Goal: Obtain resource: Obtain resource

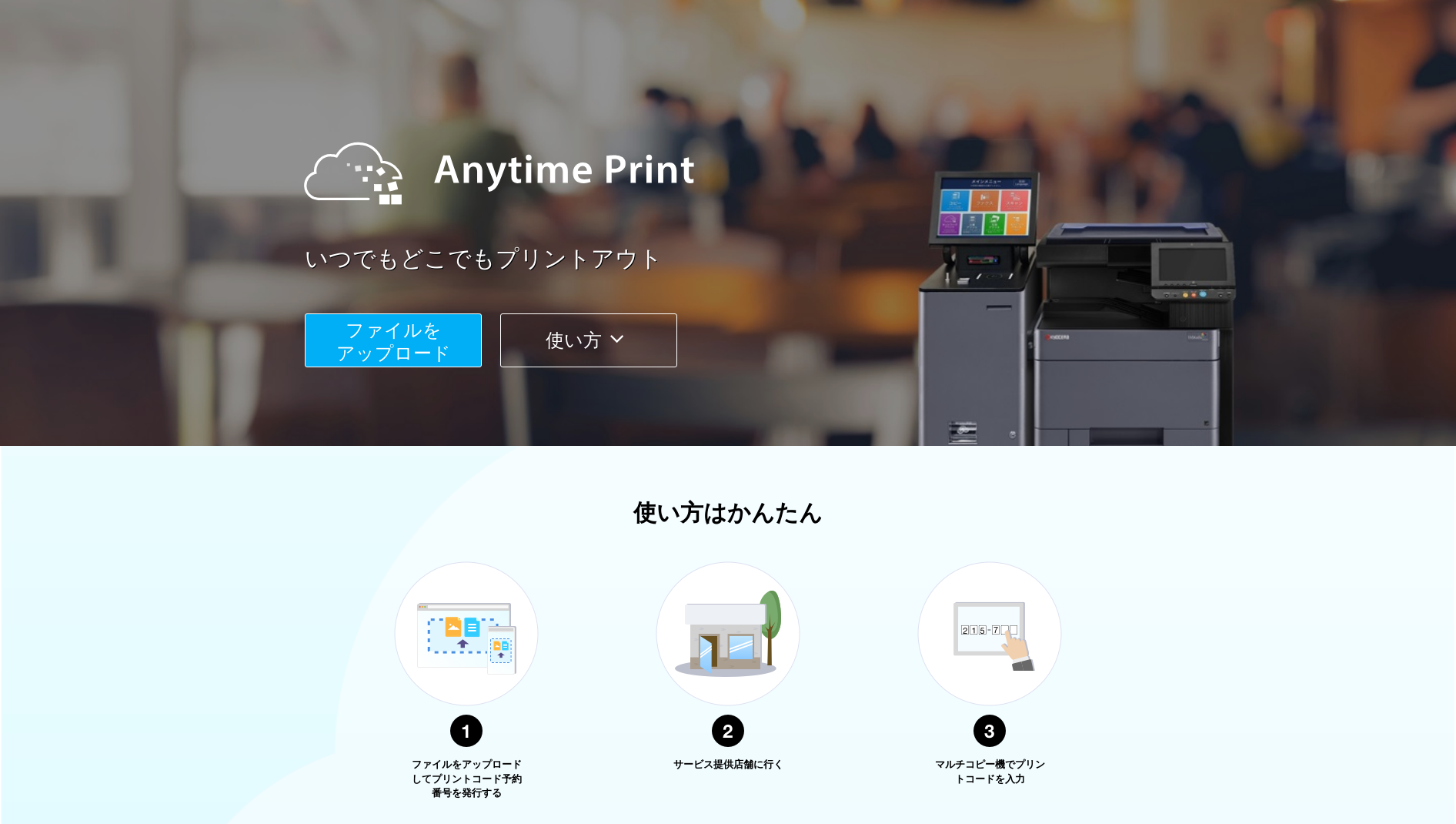
scroll to position [52, 0]
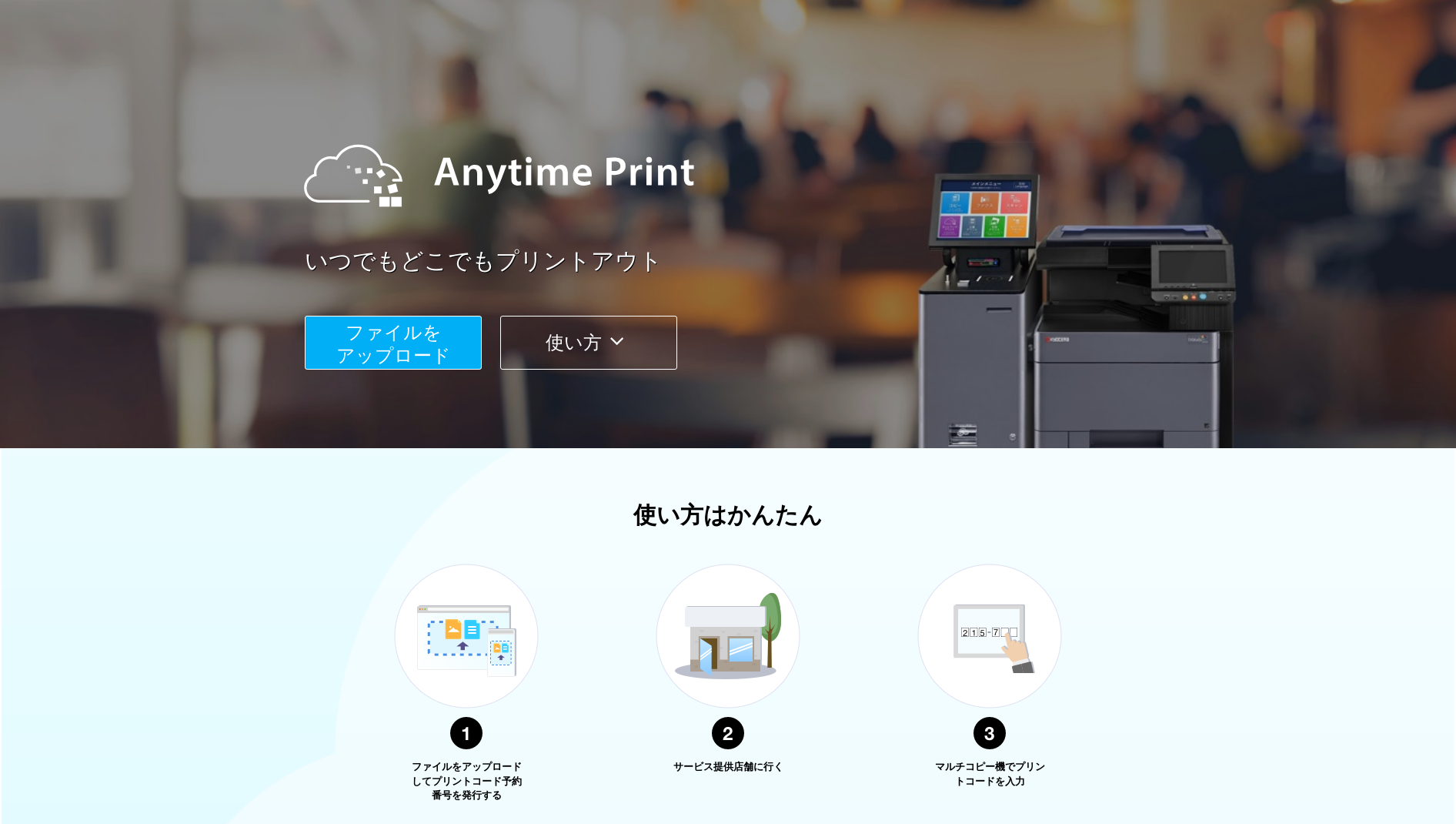
click at [377, 350] on span "ファイルを ​​アップロード" at bounding box center [393, 343] width 114 height 44
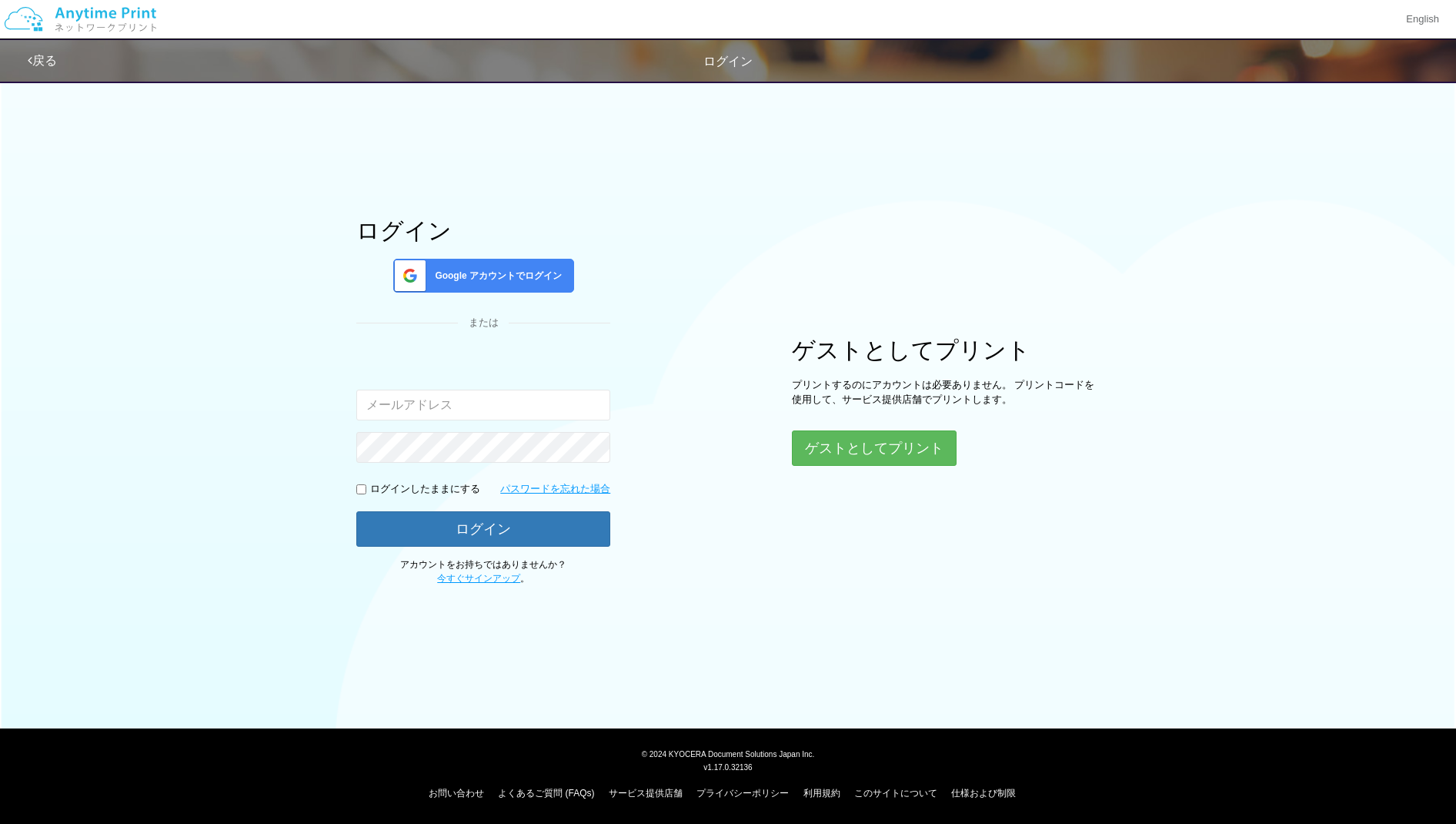
click at [395, 403] on input "email" at bounding box center [483, 405] width 254 height 31
type input "[EMAIL_ADDRESS][DOMAIN_NAME]"
click at [463, 281] on span "Google アカウントでログイン" at bounding box center [495, 275] width 133 height 13
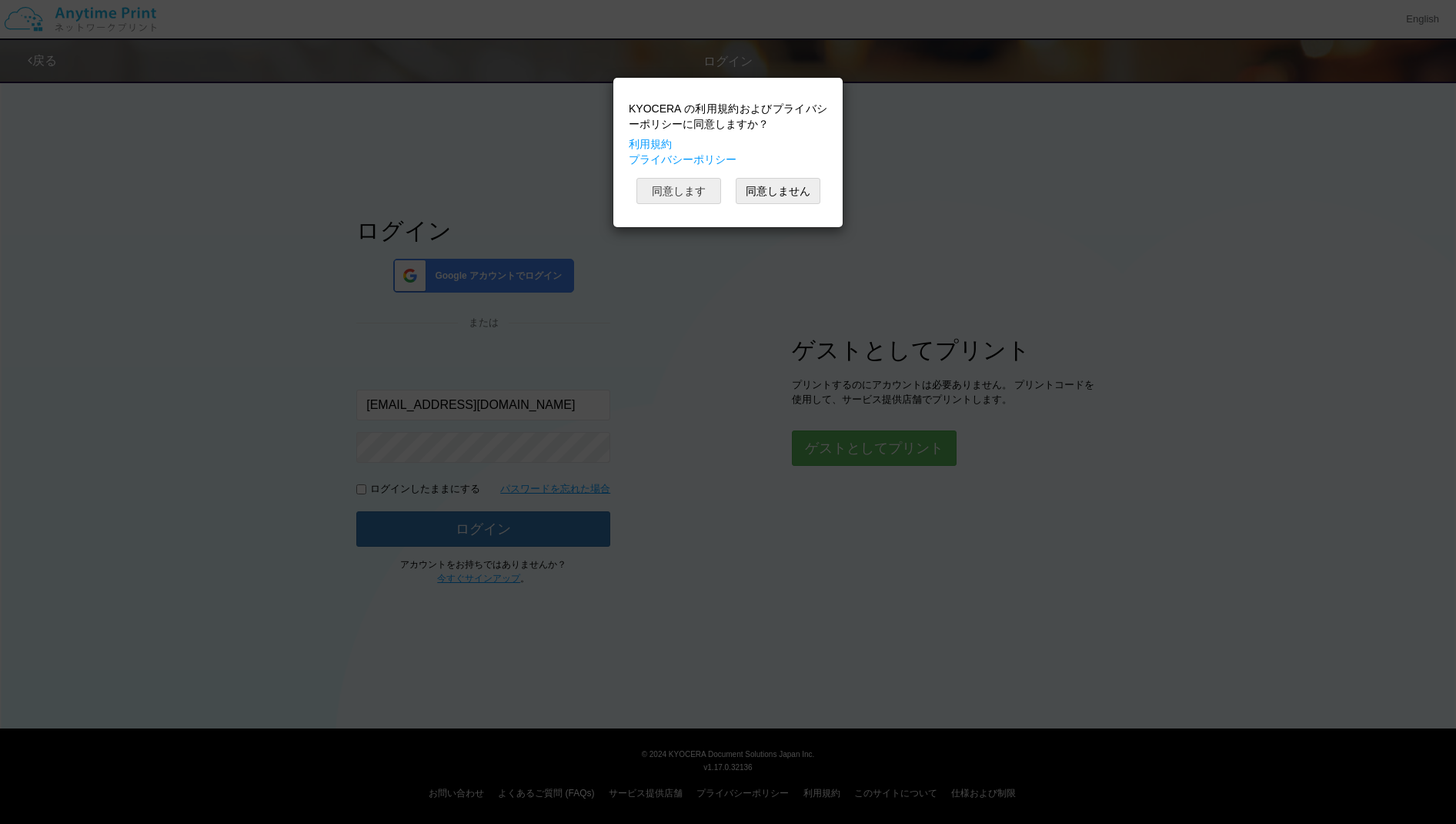
click at [688, 184] on button "同意します" at bounding box center [678, 190] width 85 height 26
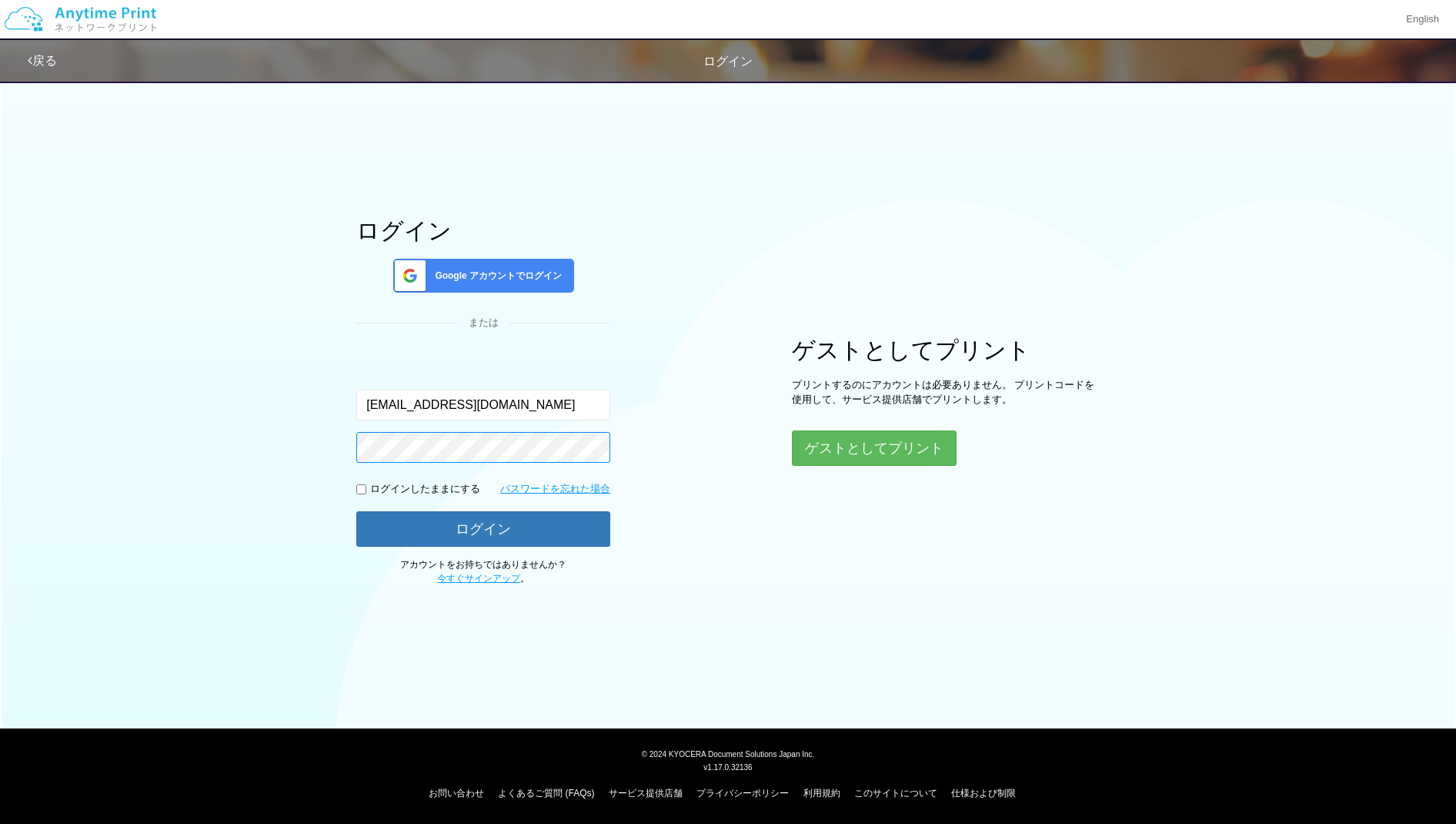
click at [483, 527] on button "ログイン" at bounding box center [483, 529] width 254 height 36
click at [492, 275] on span "Google アカウントでログイン" at bounding box center [495, 275] width 133 height 13
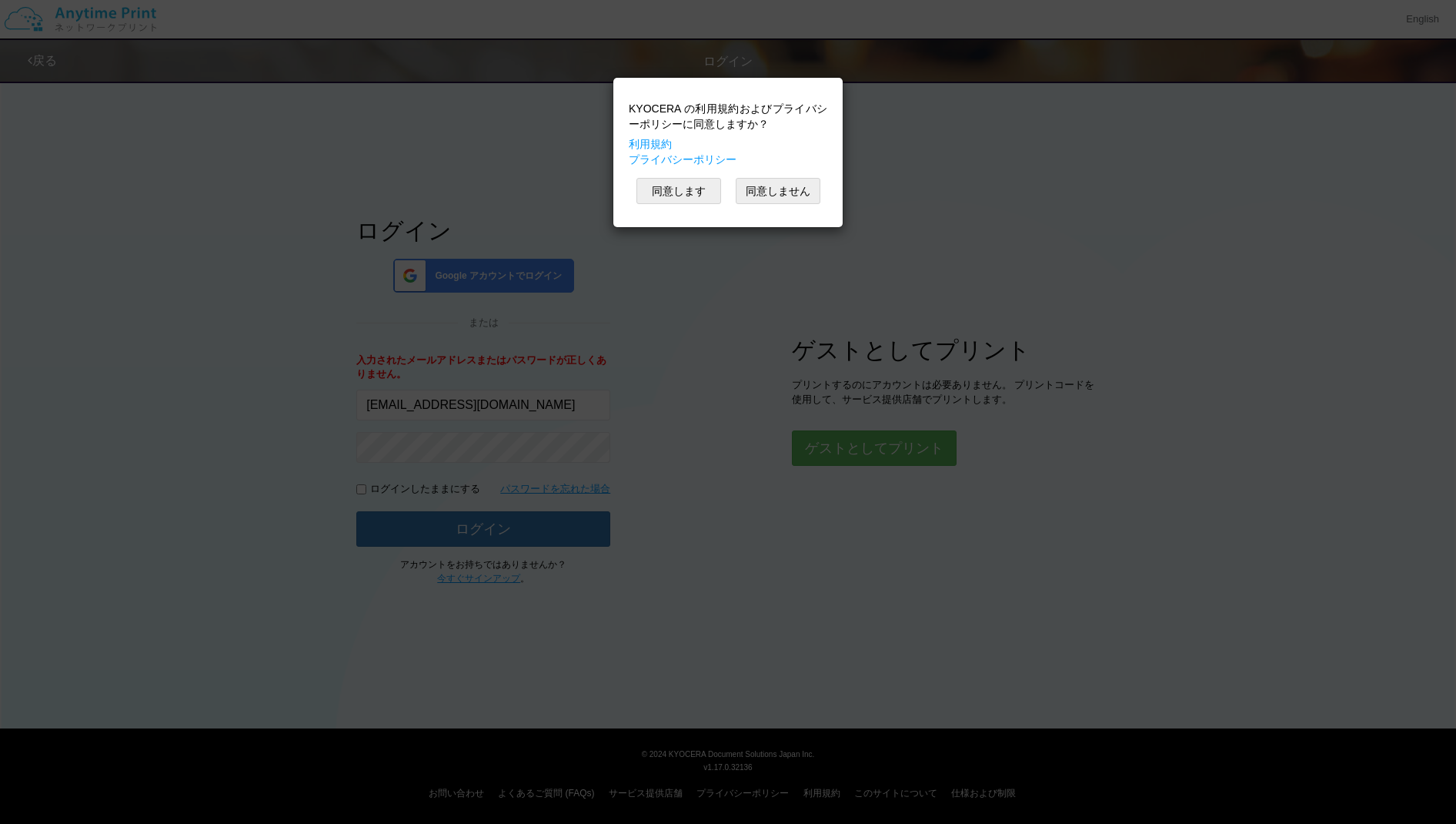
click at [771, 400] on div "KYOCERA の利用規約およびプライバシーポリシーに同意しますか？ 利用規約 プライバシーポリシー 同意します 同意しません" at bounding box center [728, 412] width 1456 height 824
click at [689, 190] on button "同意します" at bounding box center [678, 190] width 85 height 26
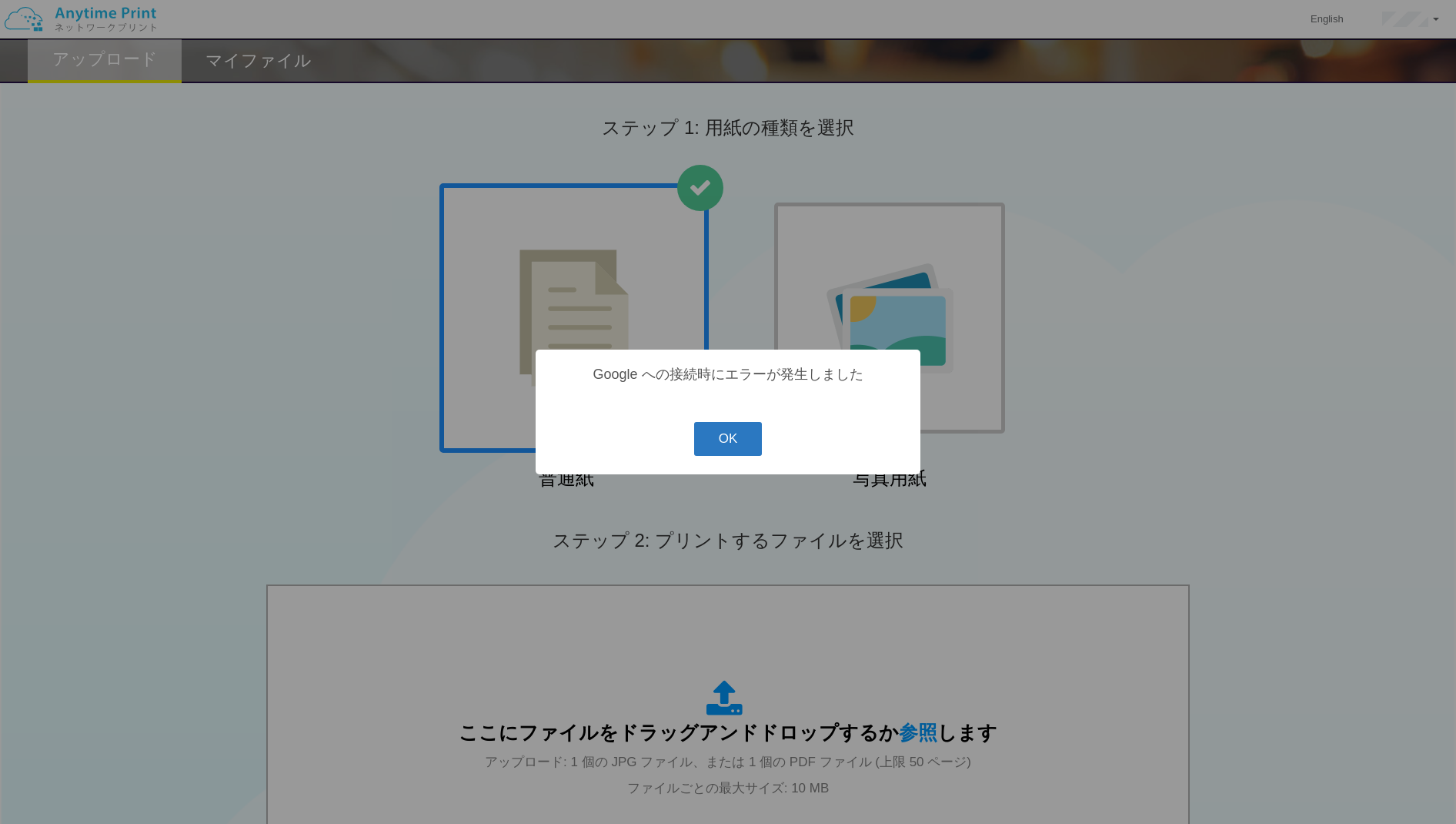
click at [735, 441] on button "OK" at bounding box center [728, 439] width 68 height 34
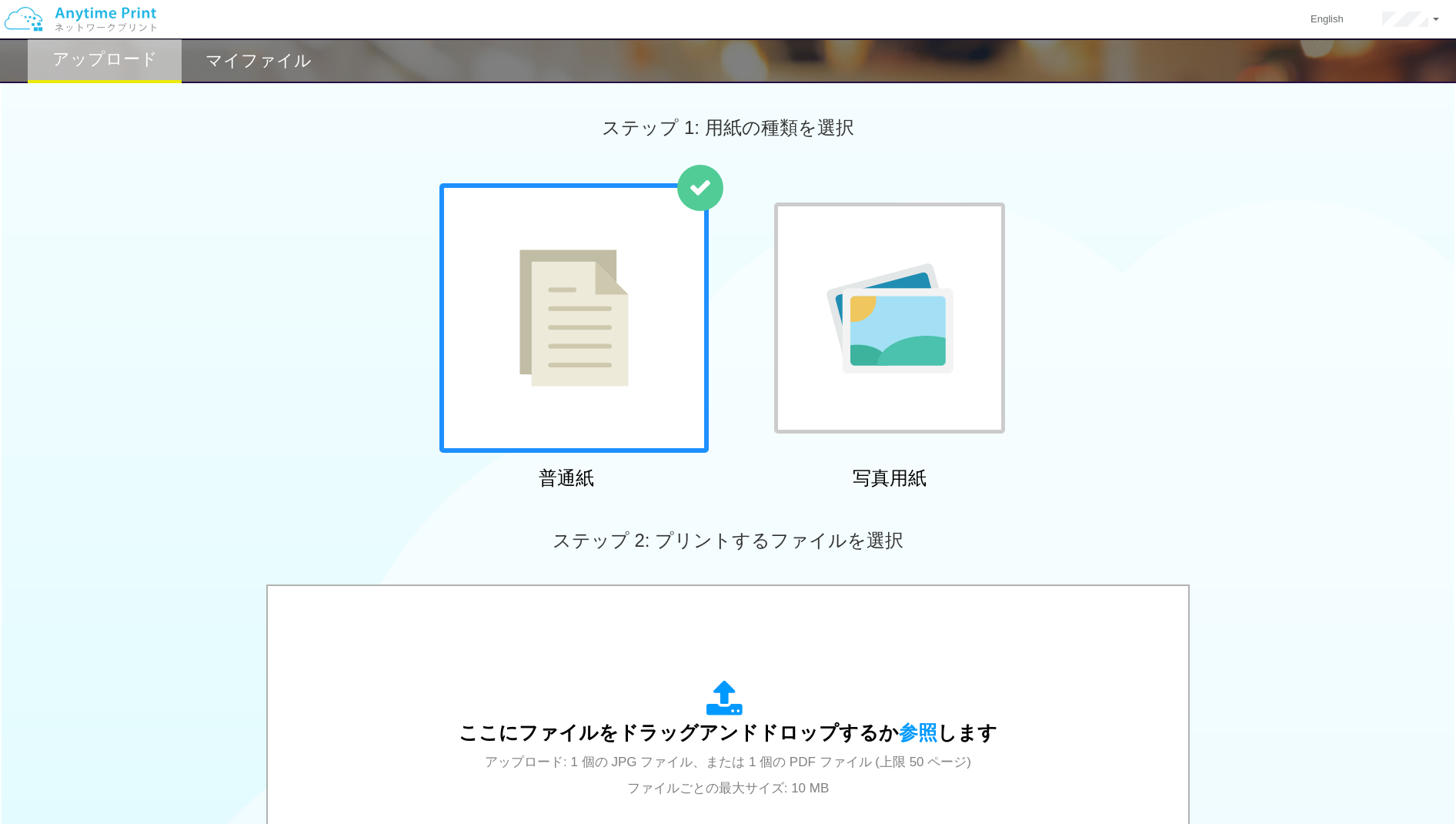
click at [223, 60] on h2 "マイファイル" at bounding box center [259, 60] width 107 height 18
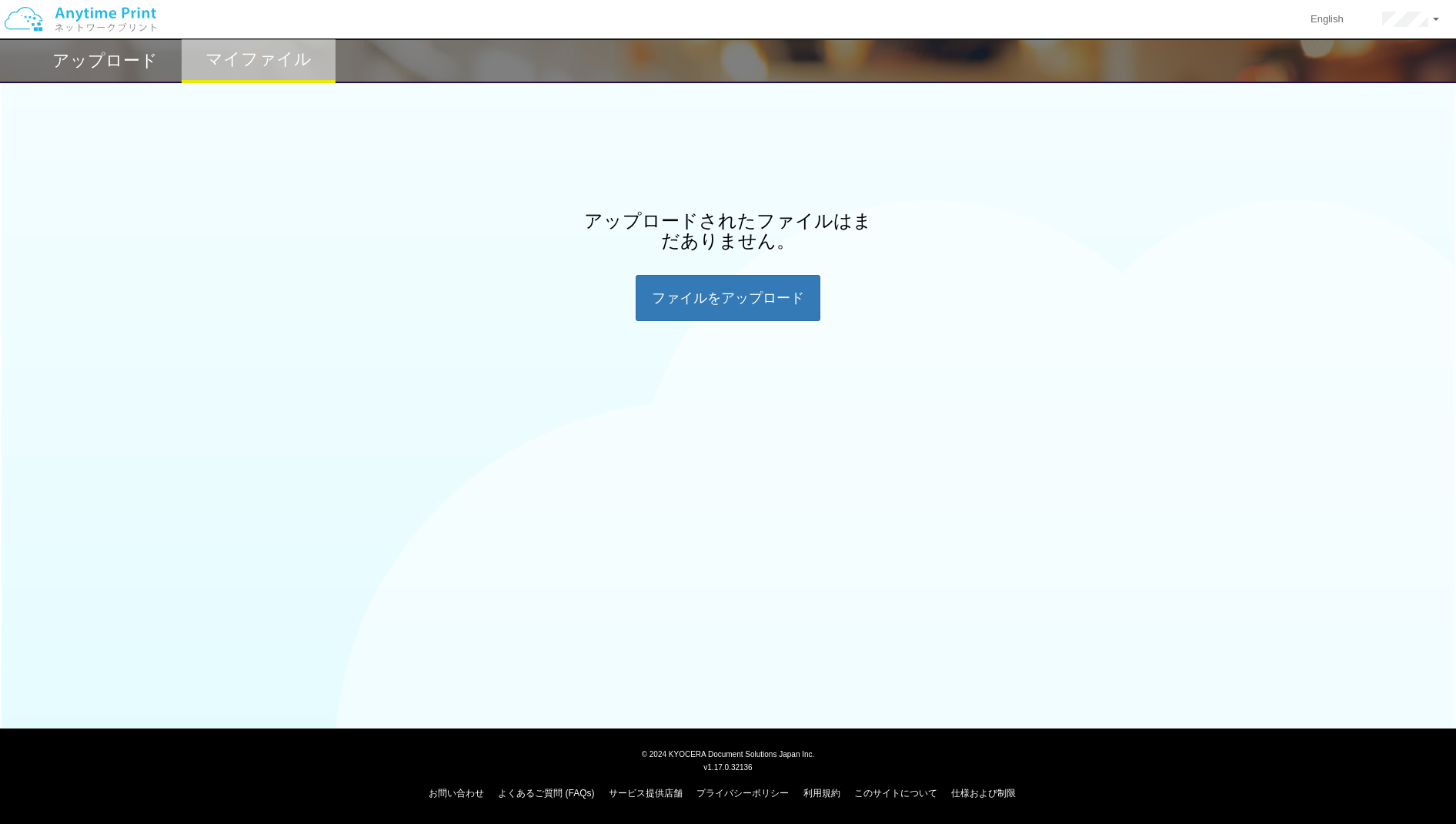
click at [152, 66] on h2 "アップロード" at bounding box center [105, 60] width 106 height 18
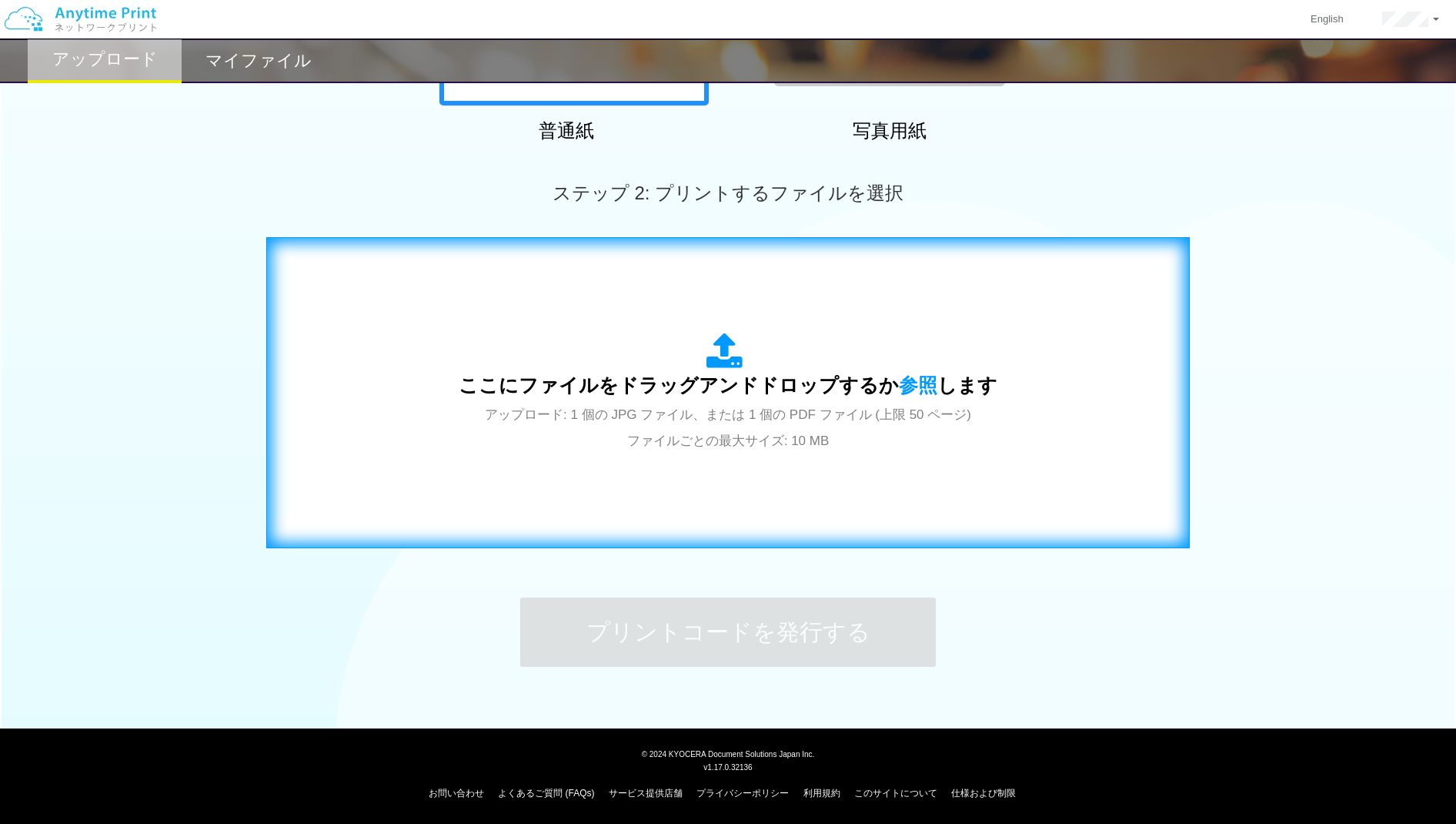
scroll to position [346, 0]
click at [688, 458] on div "ここにファイルをドラッグアンドドロップするか 参照 します アップロード: 1 個の JPG ファイル、または 1 個の PDF ファイル (上限 50 ペー…" at bounding box center [728, 393] width 891 height 279
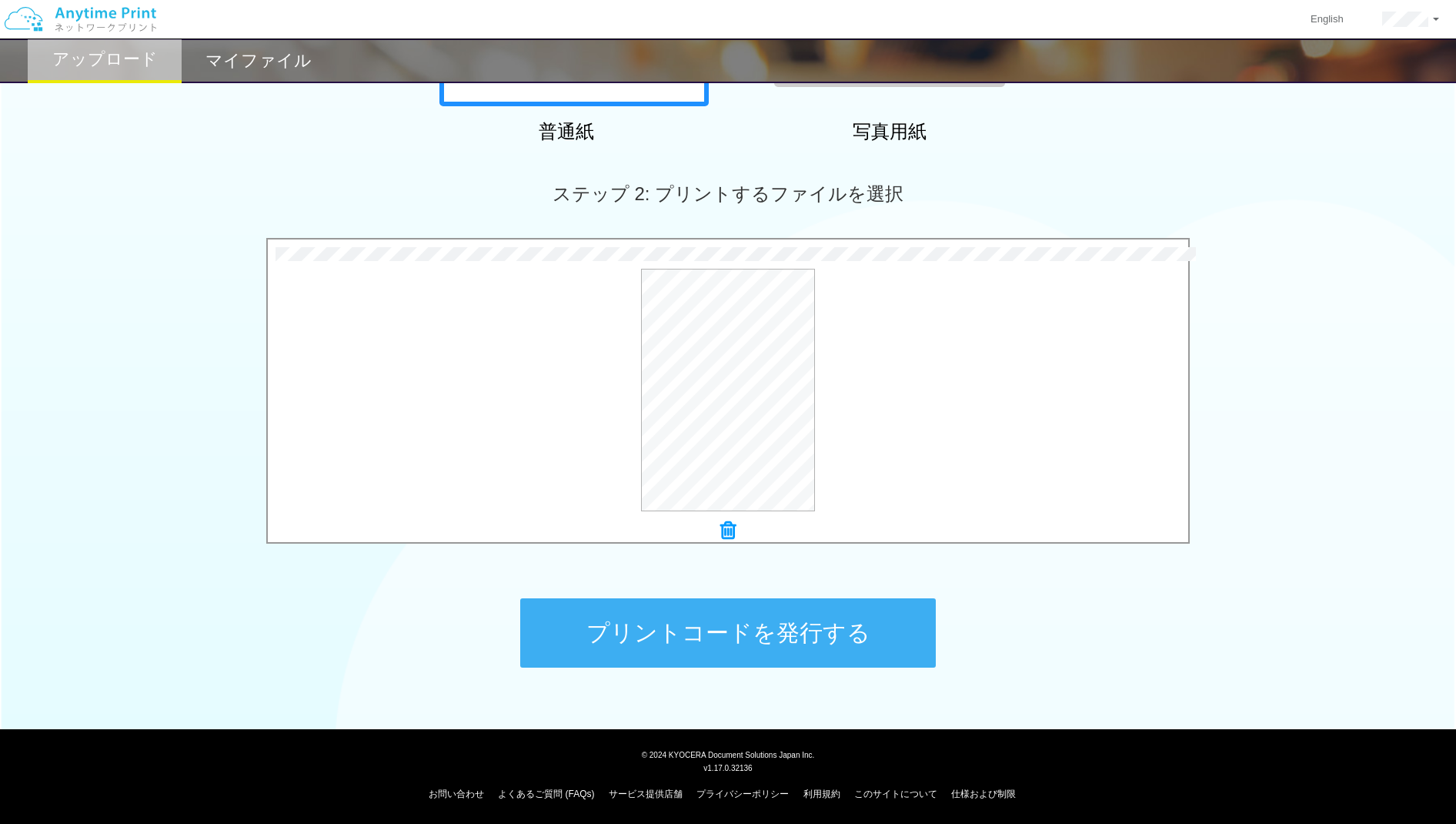
click at [699, 620] on button "プリントコードを発行する" at bounding box center [728, 632] width 416 height 69
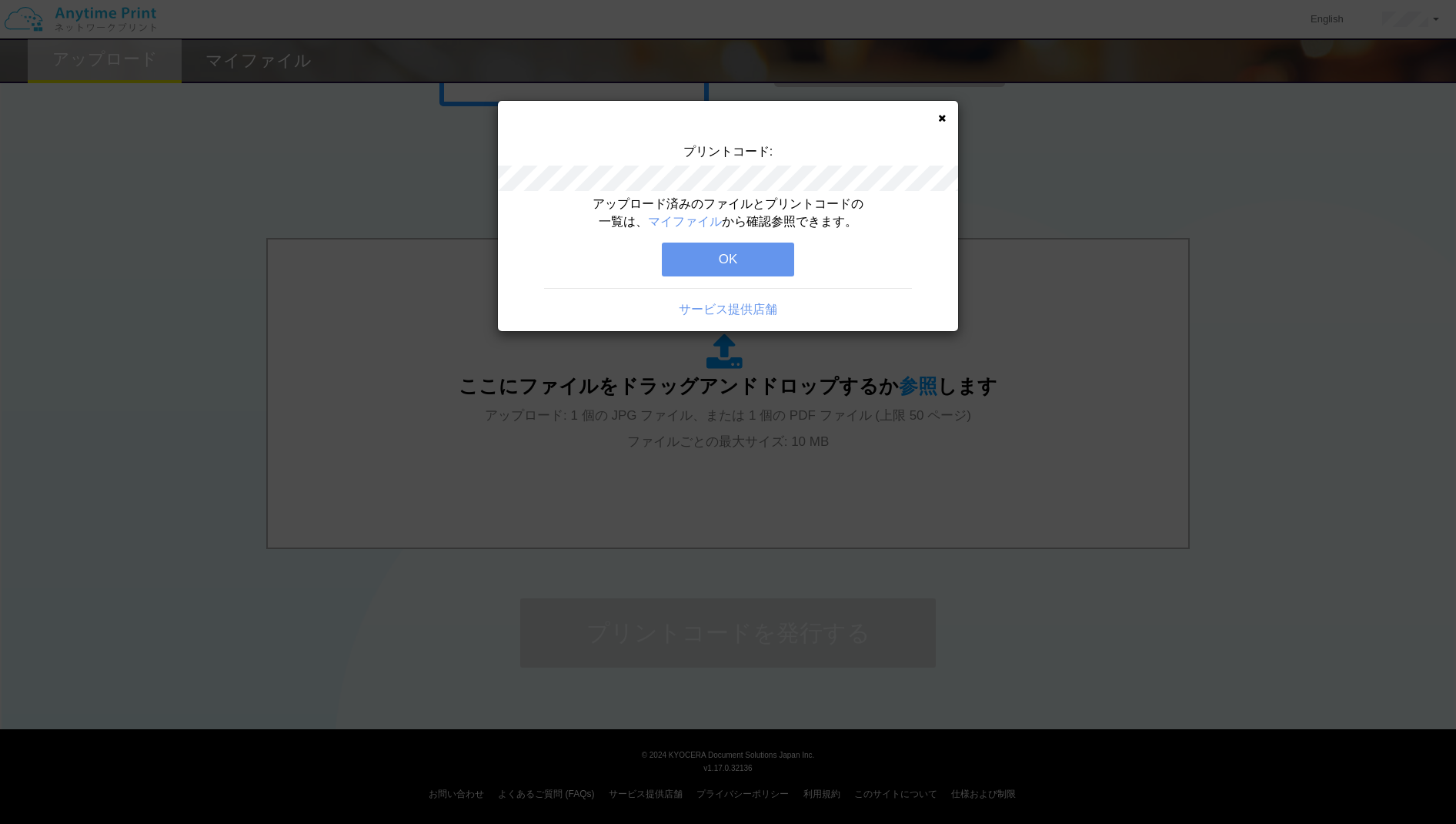
click at [690, 256] on button "OK" at bounding box center [728, 259] width 133 height 34
